Goal: Task Accomplishment & Management: Use online tool/utility

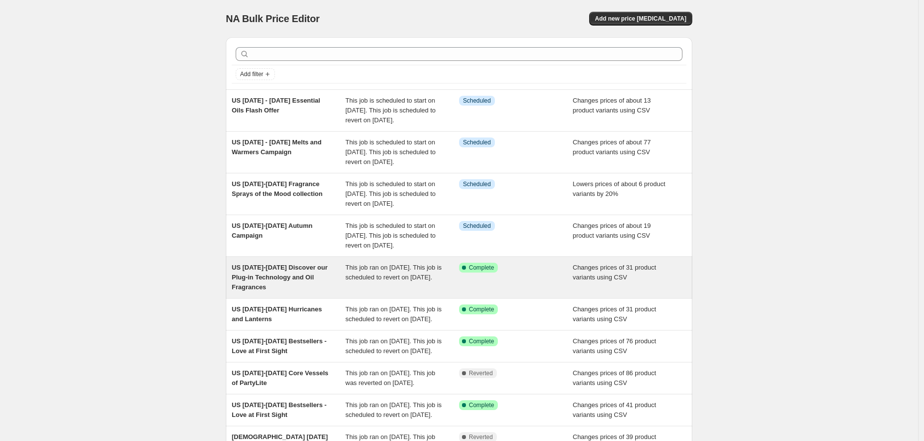
click at [291, 291] on span "US [DATE]-[DATE] Discover our Plug-in Technology and Oil Fragrances" at bounding box center [280, 277] width 96 height 27
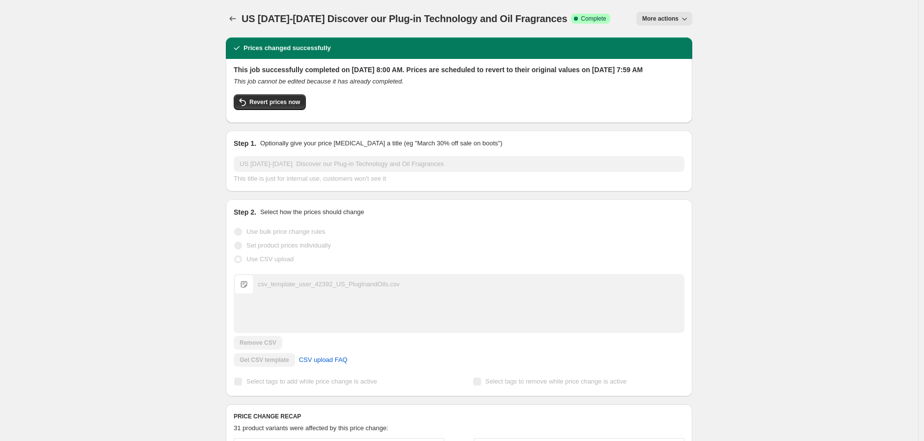
click at [668, 16] on span "More actions" at bounding box center [660, 19] width 36 height 8
click at [667, 53] on span "Copy to new job" at bounding box center [669, 55] width 46 height 7
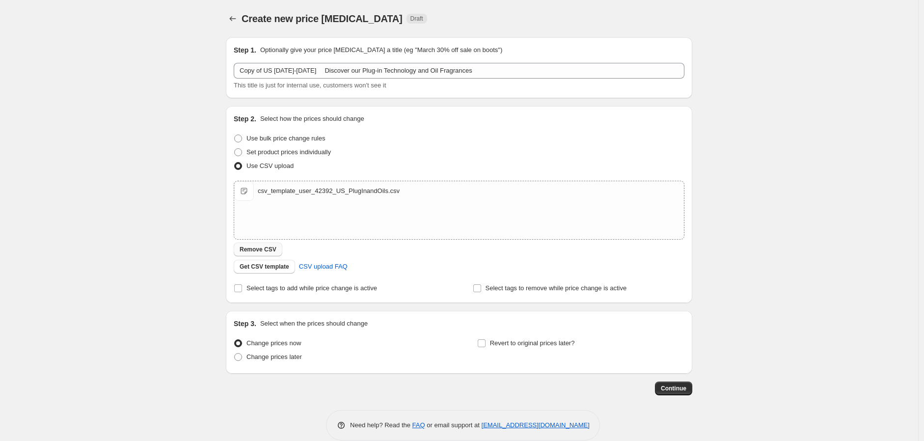
click at [261, 246] on span "Remove CSV" at bounding box center [258, 249] width 37 height 8
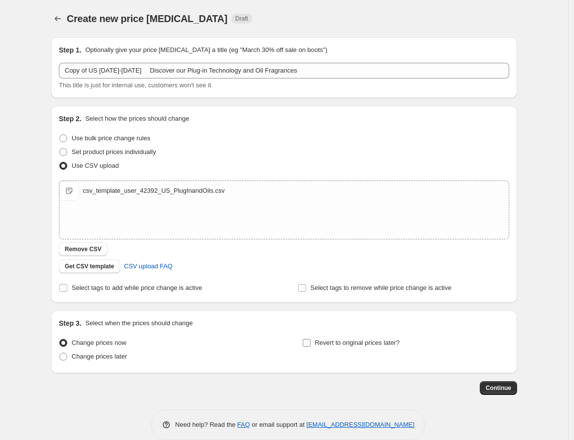
click at [308, 343] on input "Revert to original prices later?" at bounding box center [307, 343] width 8 height 8
checkbox input "true"
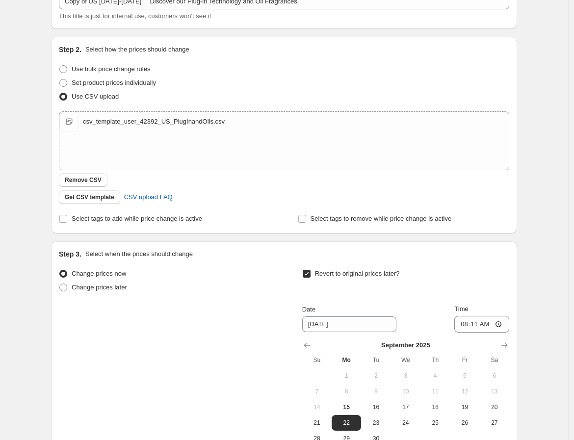
scroll to position [163, 0]
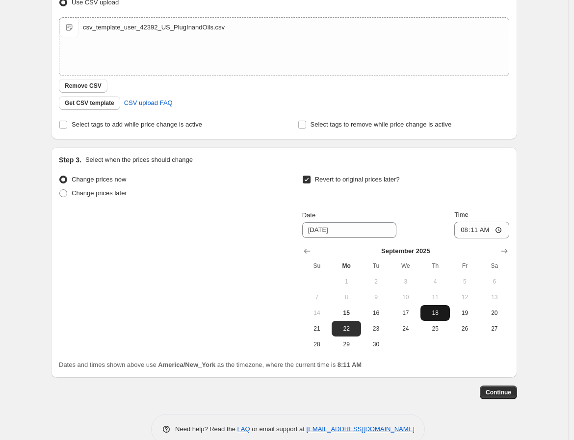
click at [437, 311] on span "18" at bounding box center [436, 313] width 22 height 8
type input "[DATE]"
click at [470, 233] on input "08:11" at bounding box center [482, 230] width 55 height 17
type input "07:11"
type input "08:00"
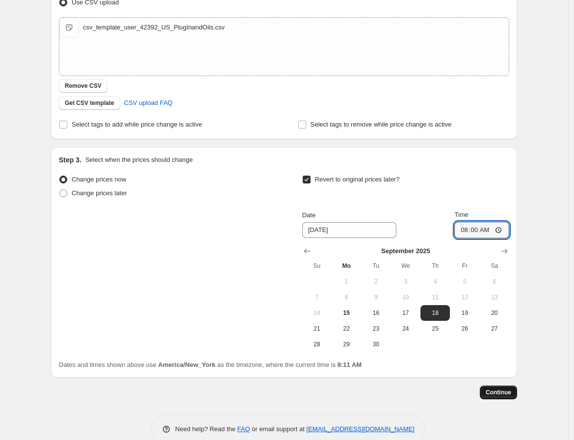
click at [508, 394] on span "Continue" at bounding box center [499, 393] width 26 height 8
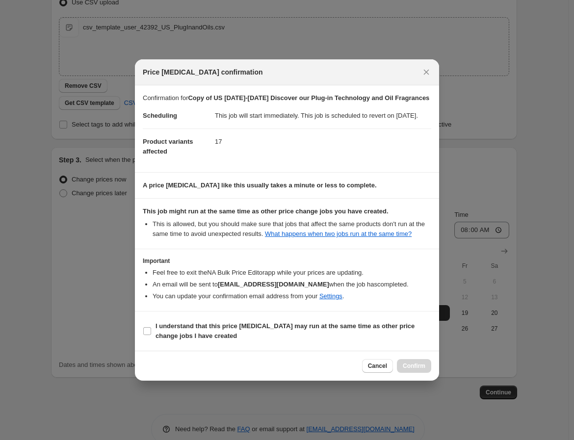
click at [265, 326] on section "I understand that this price [MEDICAL_DATA] may run at the same time as other p…" at bounding box center [287, 331] width 304 height 39
click at [270, 333] on b "I understand that this price [MEDICAL_DATA] may run at the same time as other p…" at bounding box center [285, 330] width 259 height 17
click at [151, 333] on input "I understand that this price [MEDICAL_DATA] may run at the same time as other p…" at bounding box center [147, 331] width 8 height 8
checkbox input "true"
click at [420, 370] on span "Confirm" at bounding box center [414, 366] width 23 height 8
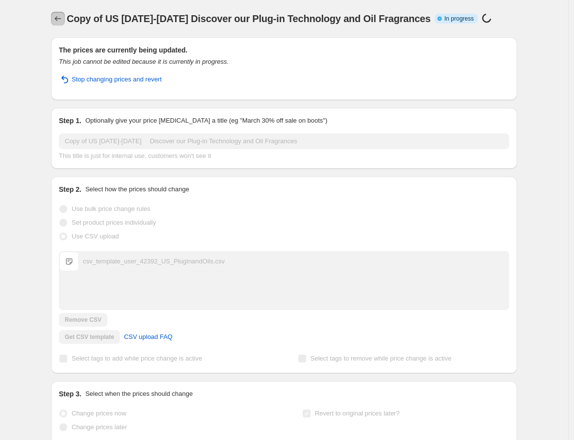
click at [56, 20] on icon "Price change jobs" at bounding box center [58, 19] width 10 height 10
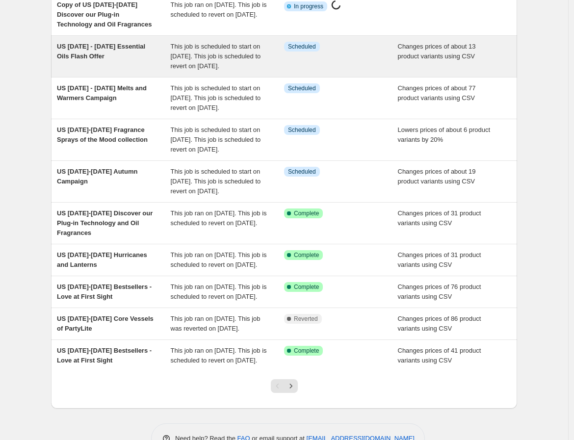
scroll to position [109, 0]
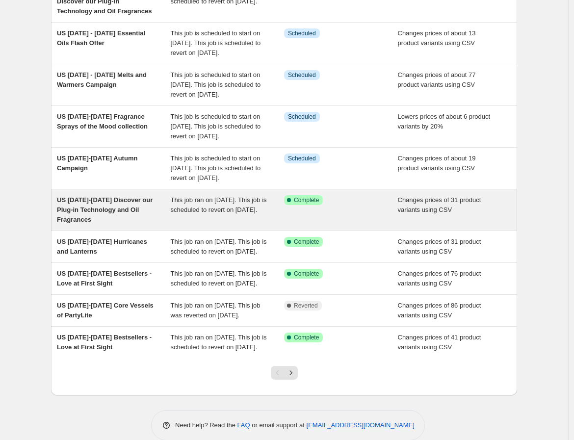
click at [125, 225] on div "US [DATE]-[DATE] Discover our Plug-in Technology and Oil Fragrances" at bounding box center [114, 209] width 114 height 29
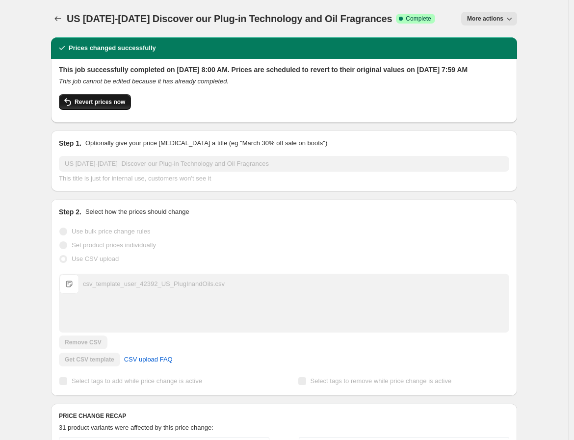
click at [95, 106] on span "Revert prices now" at bounding box center [100, 102] width 51 height 8
checkbox input "false"
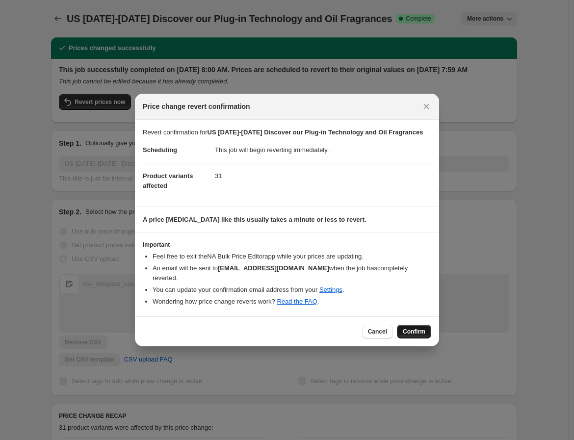
click at [402, 330] on button "Confirm" at bounding box center [414, 332] width 34 height 14
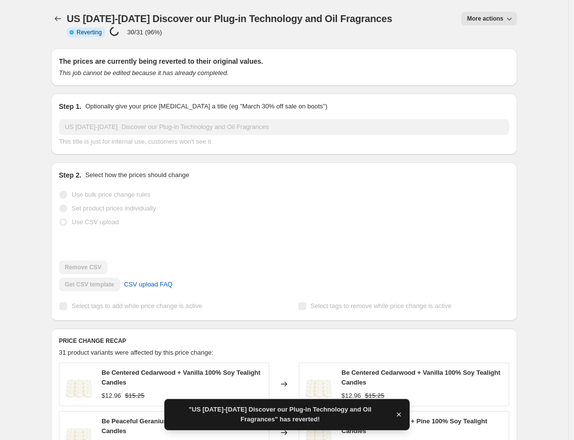
checkbox input "true"
